Goal: Find specific page/section: Find specific page/section

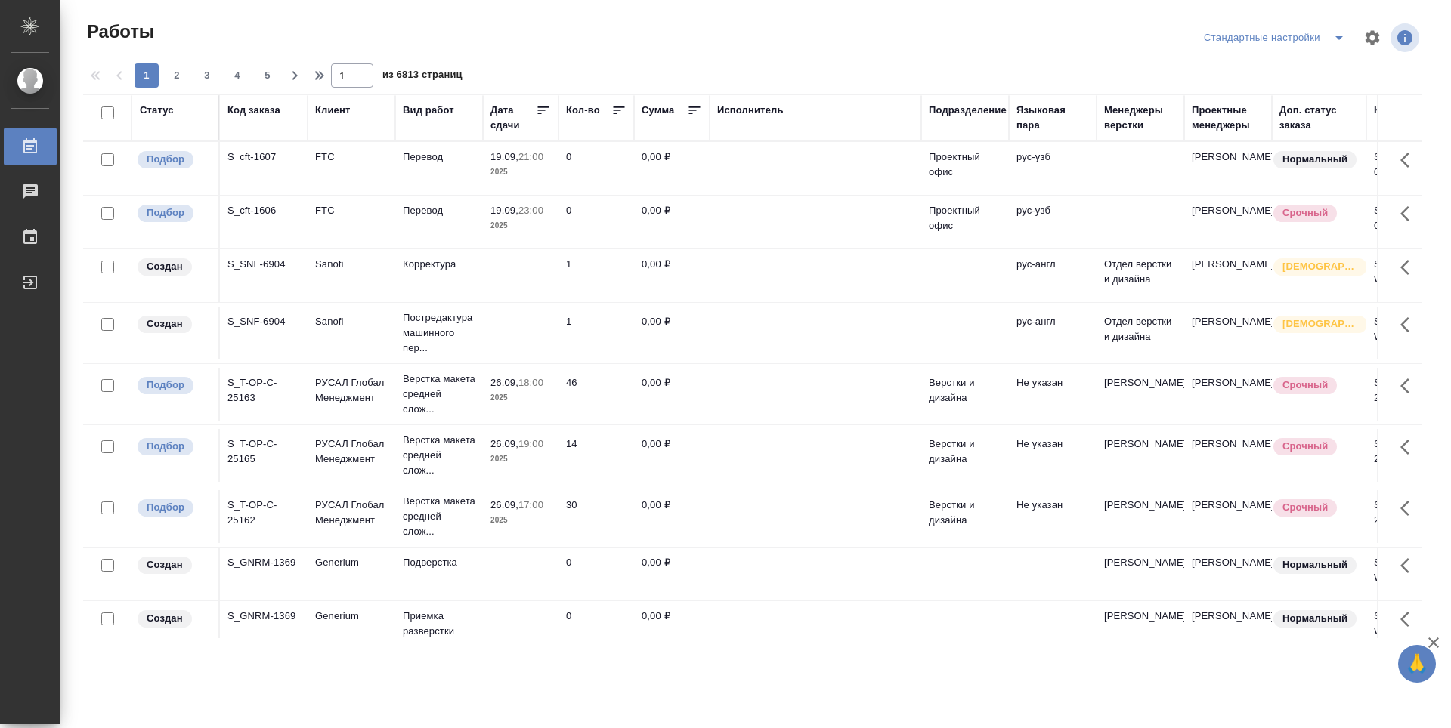
click at [977, 110] on div "Подразделение" at bounding box center [968, 110] width 78 height 15
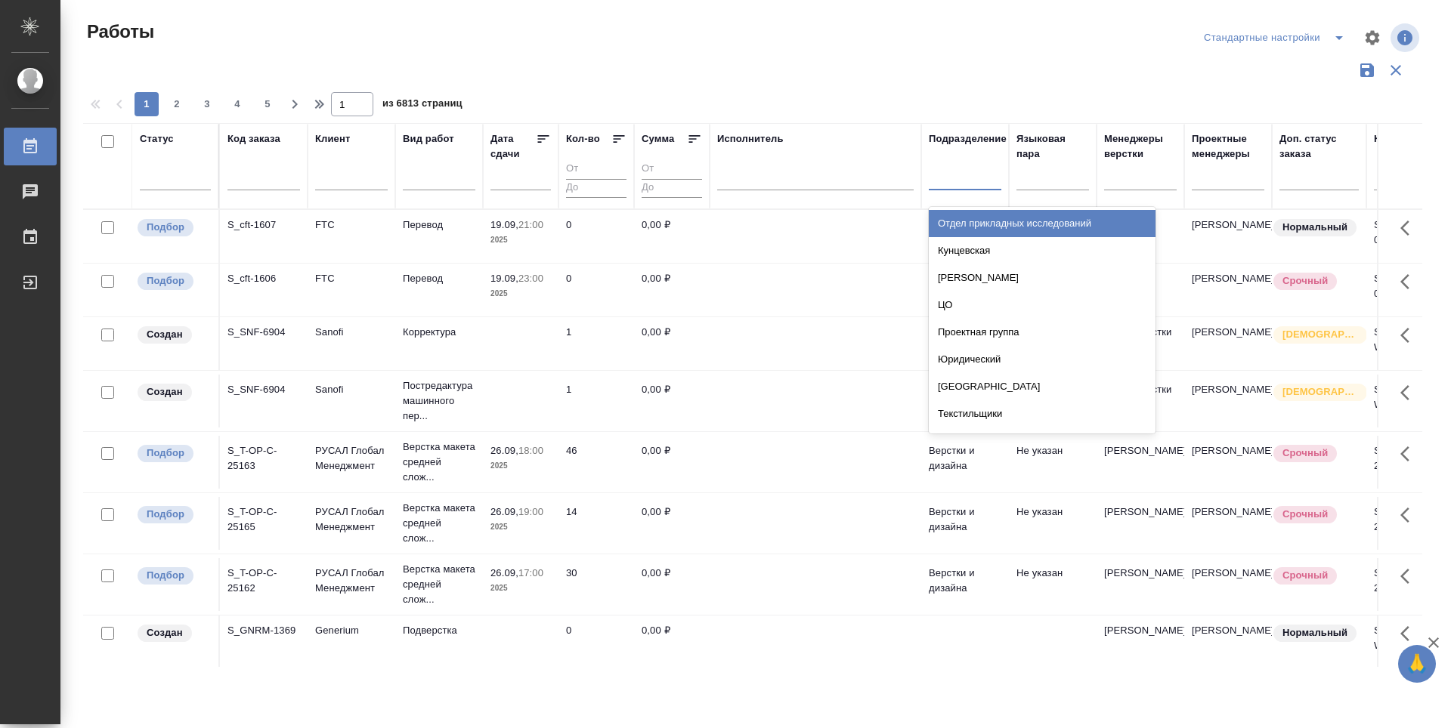
click at [973, 180] on div at bounding box center [965, 175] width 73 height 22
type input "dt"
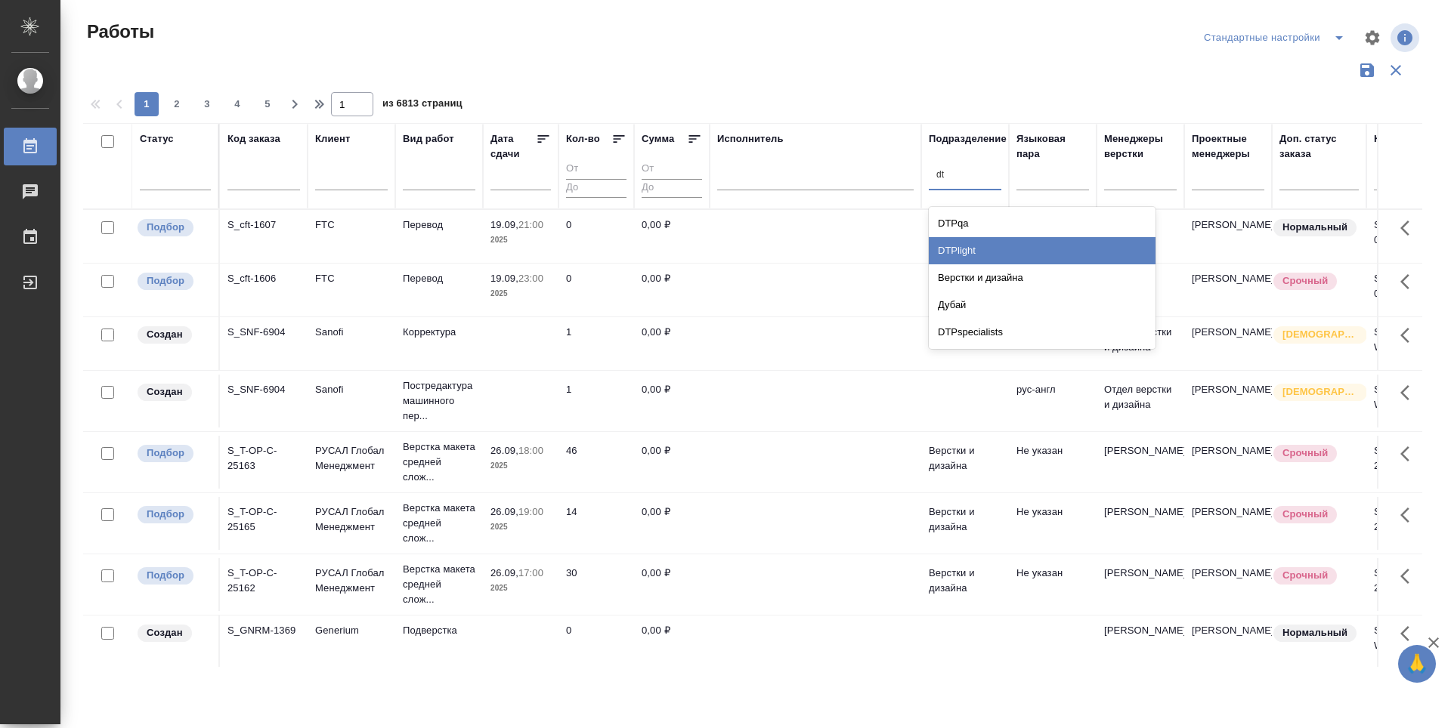
click at [1000, 248] on div "DTPlight" at bounding box center [1042, 250] width 227 height 27
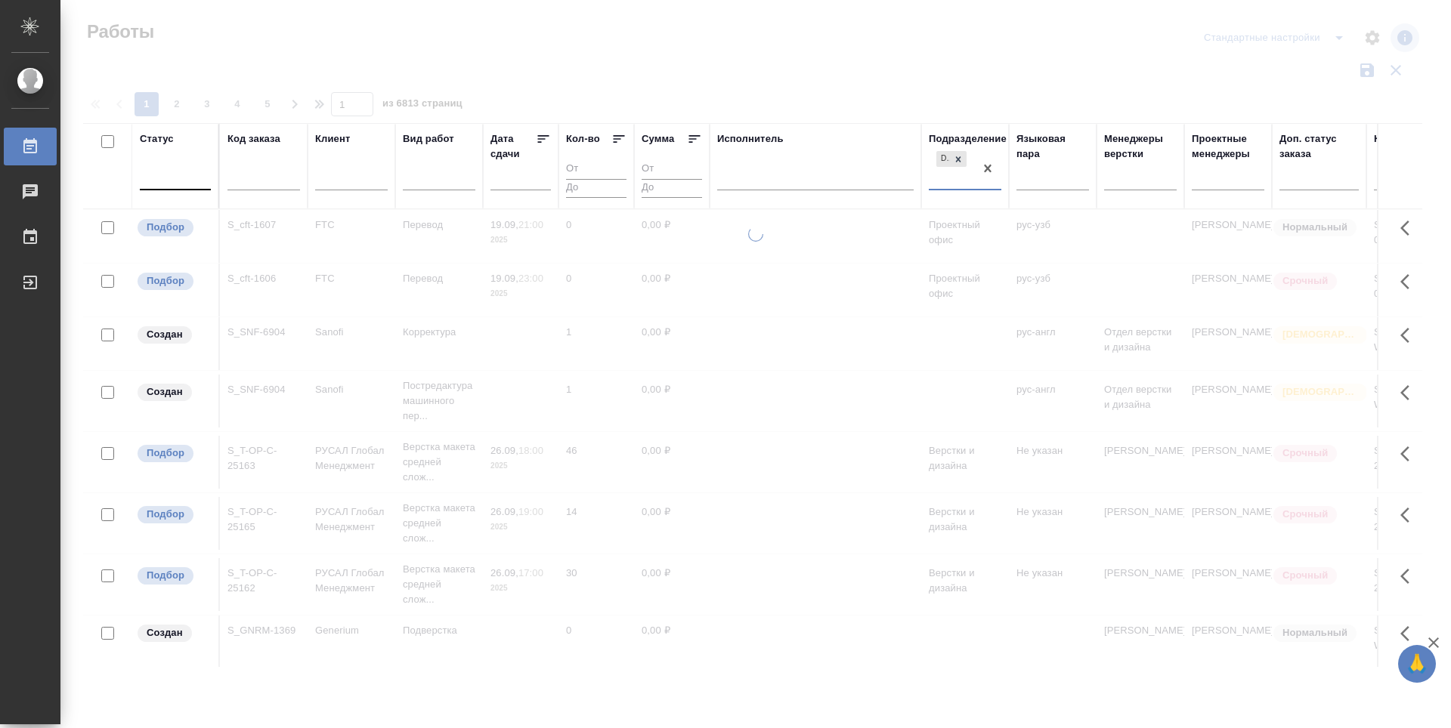
click at [198, 187] on div at bounding box center [175, 176] width 71 height 29
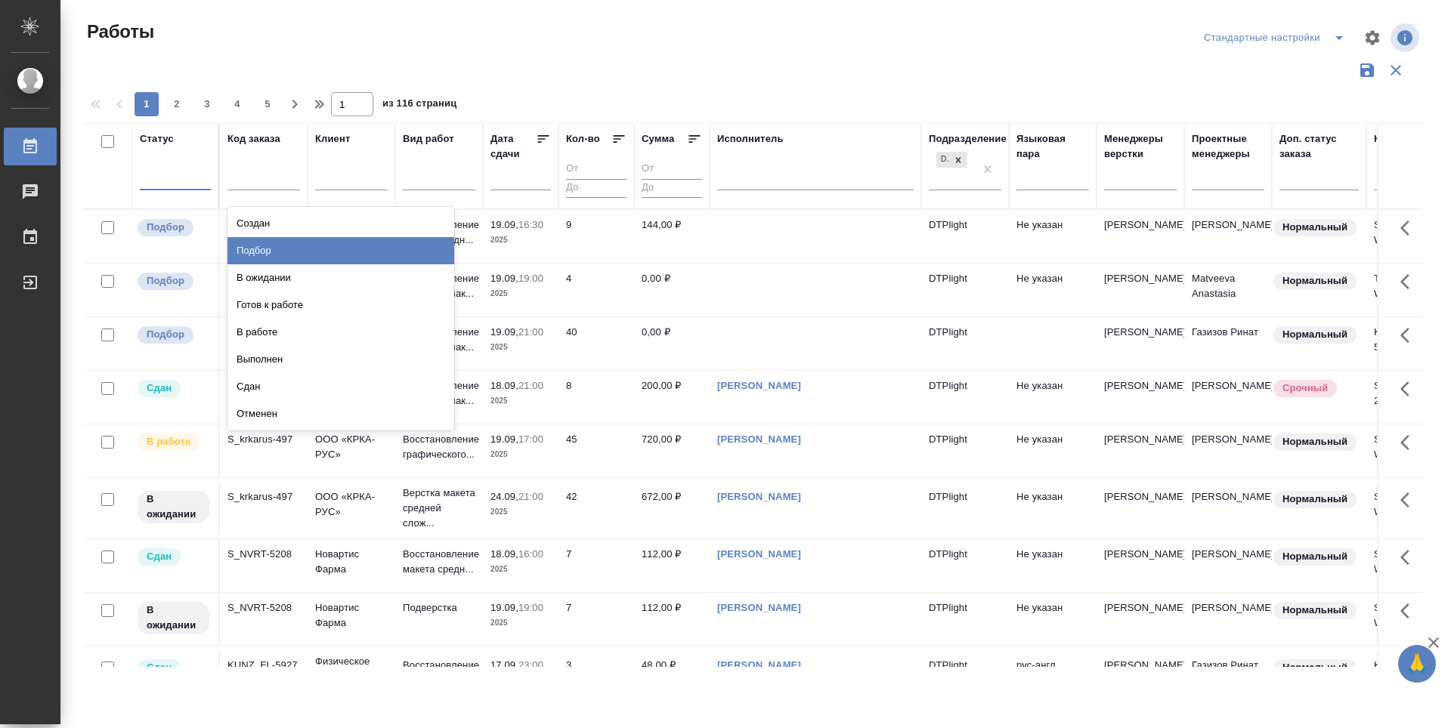
click at [418, 246] on div "Подбор" at bounding box center [340, 250] width 227 height 27
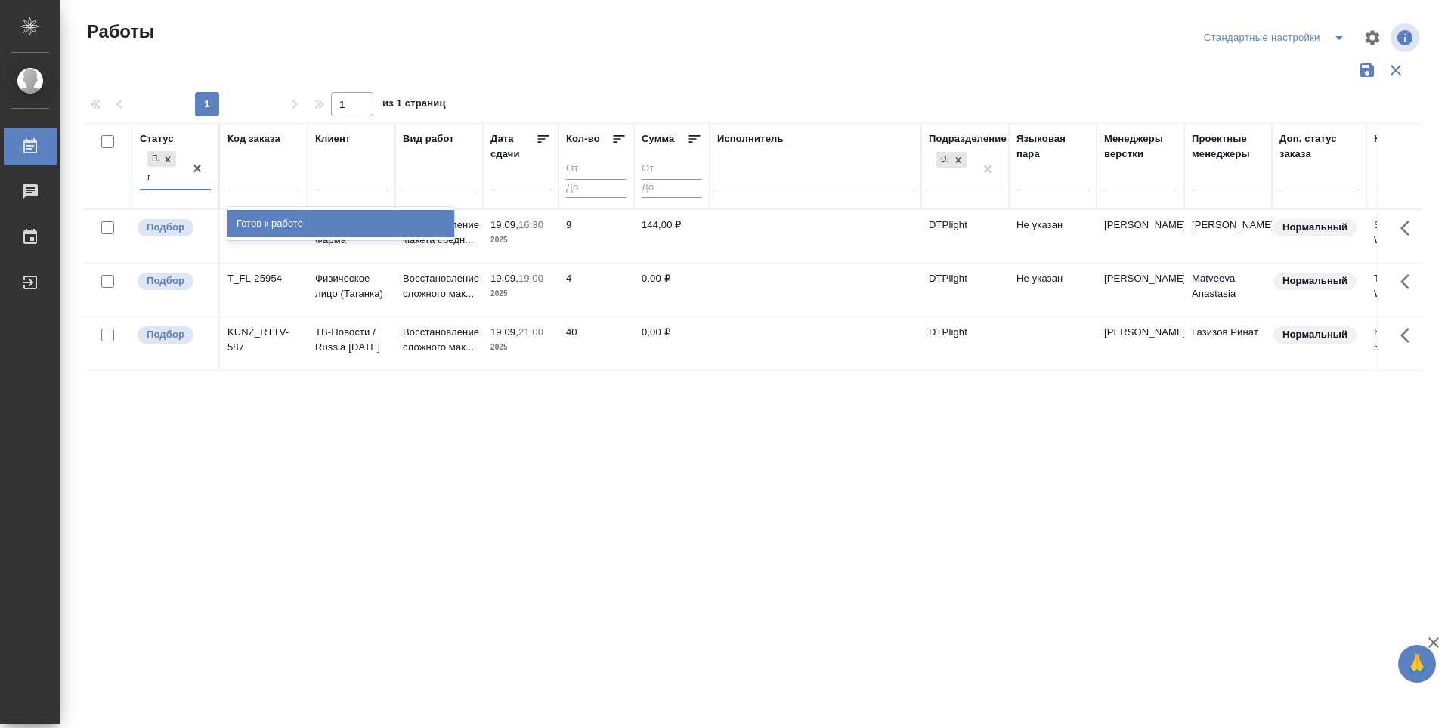
type input "го"
click at [279, 221] on div "Готов к работе" at bounding box center [340, 223] width 227 height 27
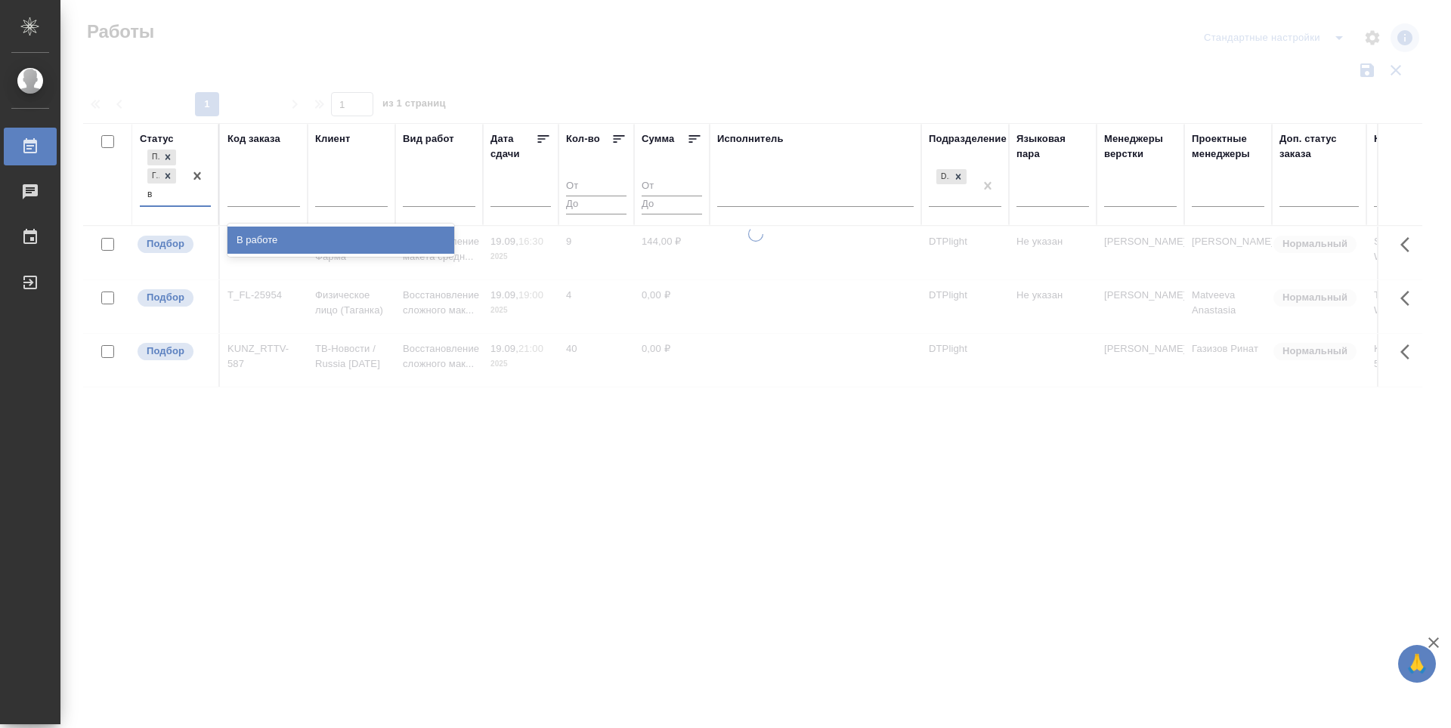
type input "в р"
click at [288, 234] on div "В работе" at bounding box center [340, 240] width 227 height 27
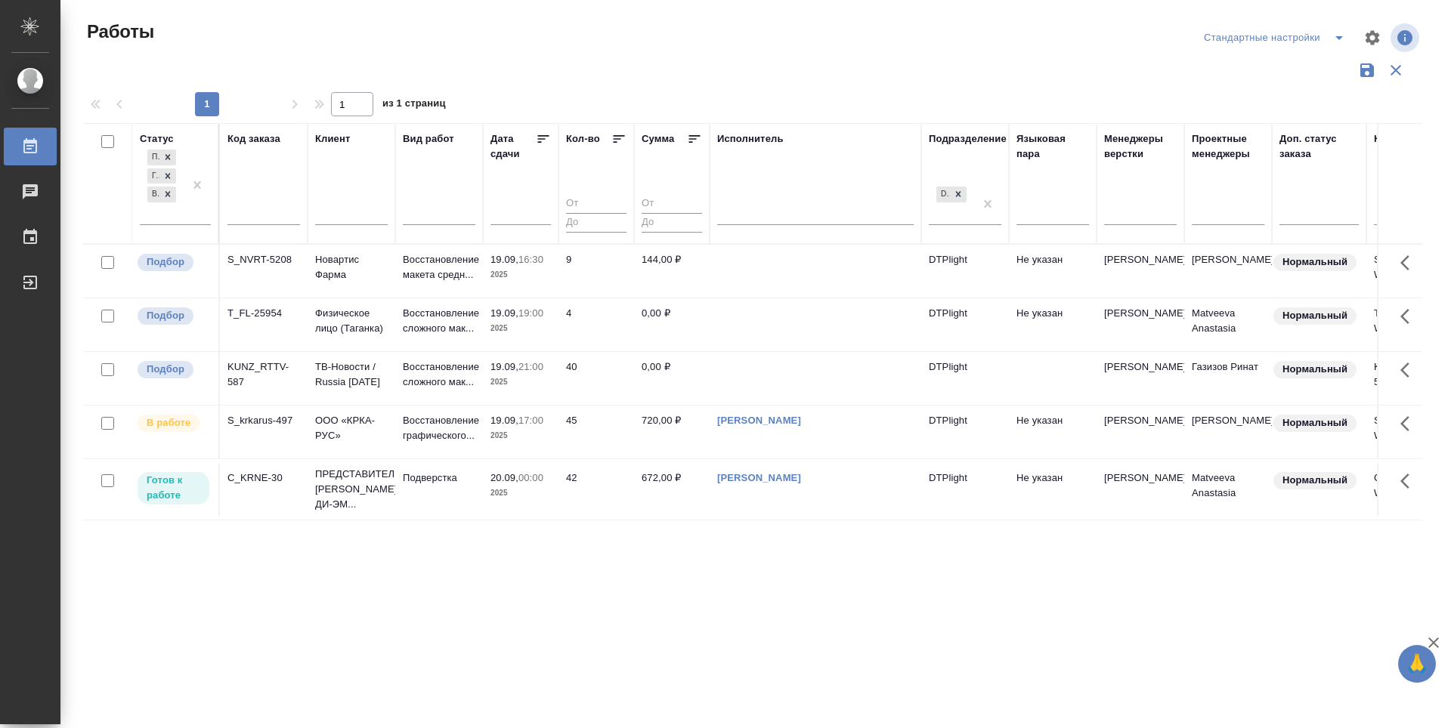
click at [549, 135] on icon at bounding box center [543, 138] width 15 height 15
click at [665, 566] on div "Статус Подбор Готов к работе В работе Код заказа Клиент Вид работ [PERSON_NAME]…" at bounding box center [752, 395] width 1339 height 544
